Goal: Task Accomplishment & Management: Complete application form

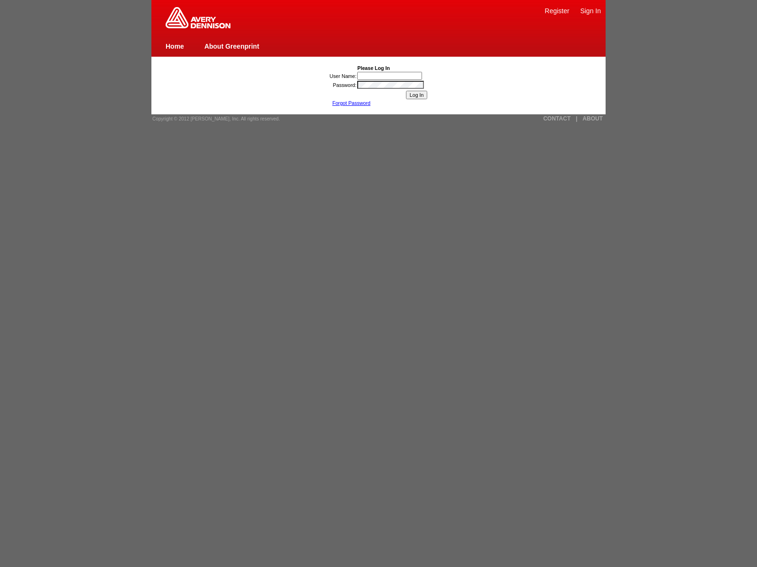
click at [557, 10] on link "Register" at bounding box center [556, 11] width 25 height 8
